Goal: Ask a question

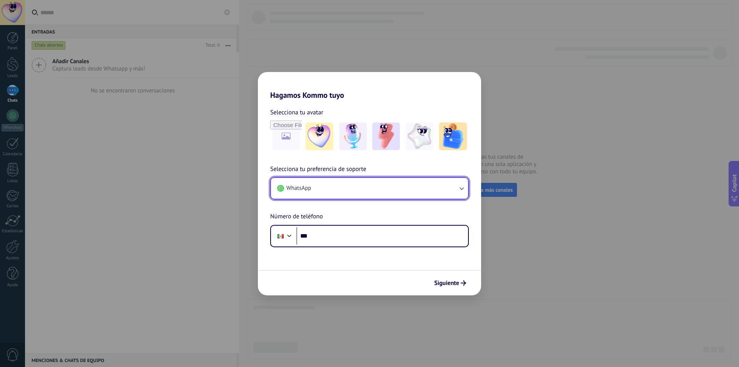
click at [345, 183] on button "WhatsApp" at bounding box center [369, 188] width 197 height 21
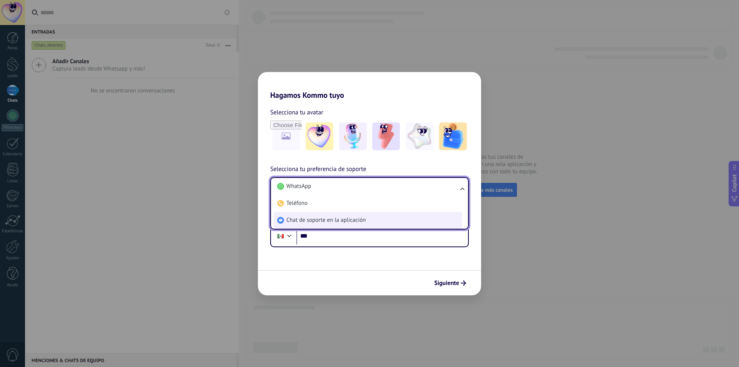
click at [322, 223] on span "Chat de soporte en la aplicación" at bounding box center [325, 220] width 79 height 8
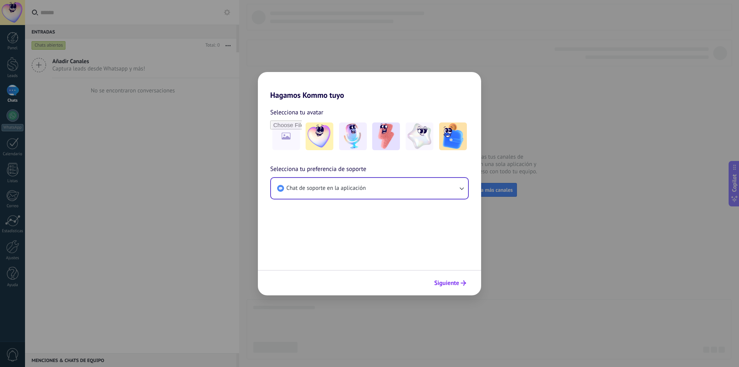
click at [440, 282] on span "Siguiente" at bounding box center [446, 282] width 25 height 5
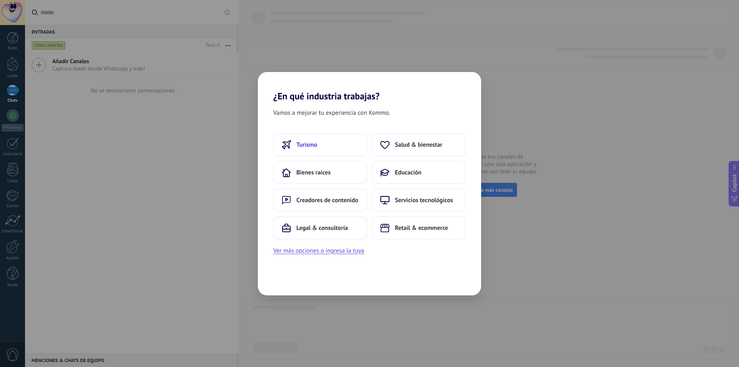
click at [334, 150] on button "Turismo" at bounding box center [320, 144] width 94 height 23
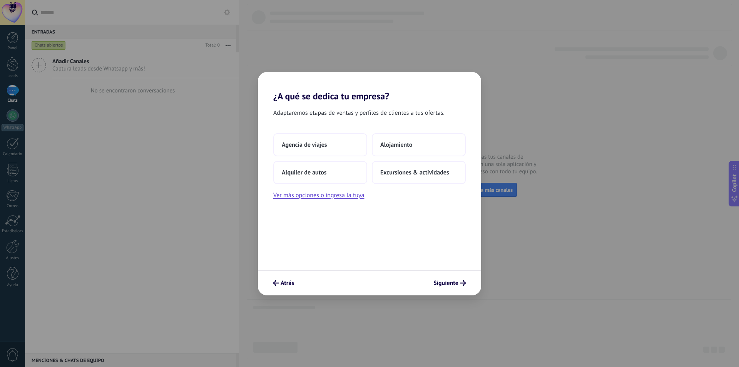
click at [334, 150] on button "Agencia de viajes" at bounding box center [320, 144] width 94 height 23
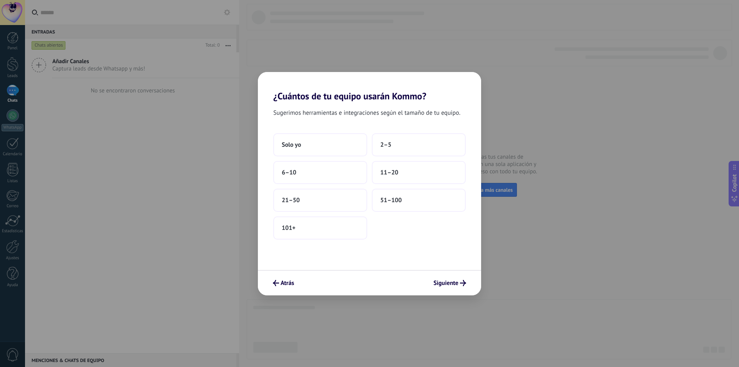
click at [334, 150] on button "Solo yo" at bounding box center [320, 144] width 94 height 23
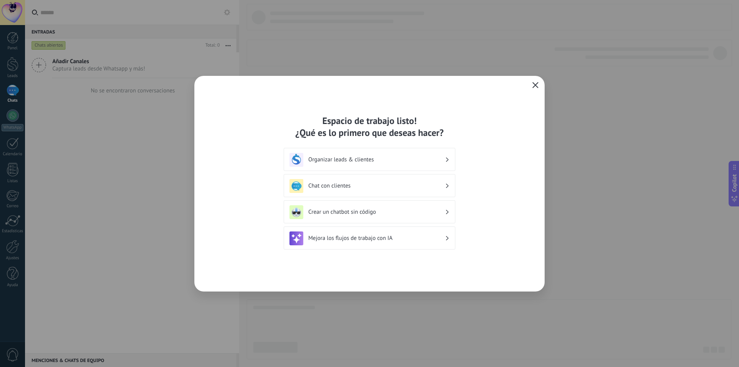
click at [530, 83] on div "Espacio de trabajo listo! ¿Qué es lo primero que deseas hacer? Organizar leads …" at bounding box center [369, 183] width 350 height 215
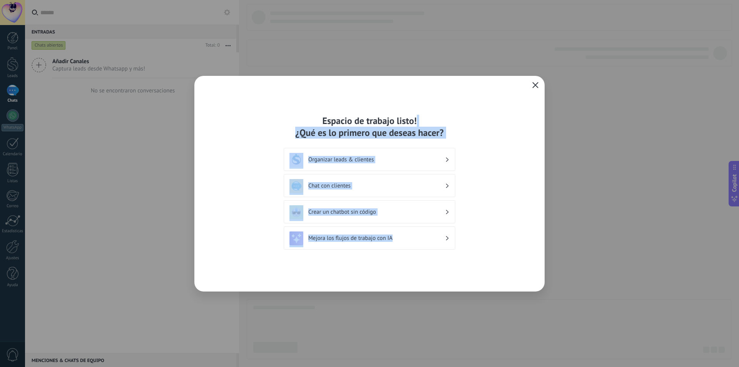
click at [534, 85] on icon "button" at bounding box center [535, 85] width 6 height 6
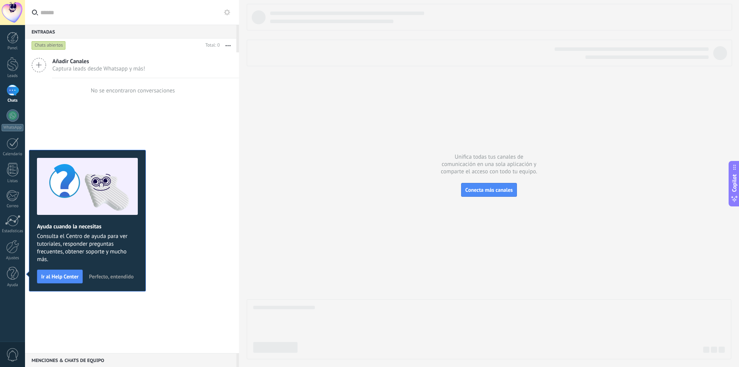
click at [10, 6] on div at bounding box center [12, 12] width 25 height 25
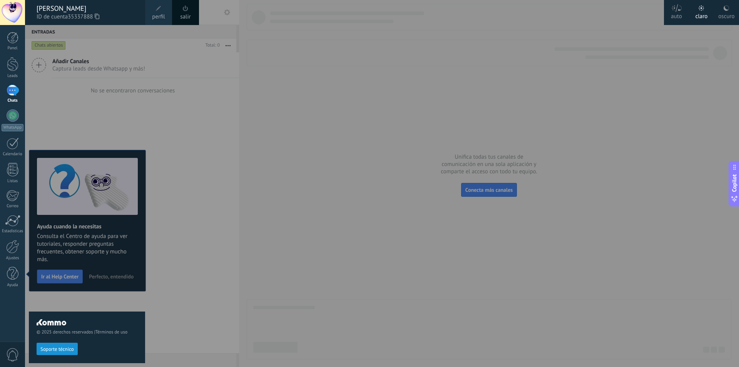
click at [192, 17] on div "salir" at bounding box center [185, 12] width 27 height 25
